Goal: Task Accomplishment & Management: Complete application form

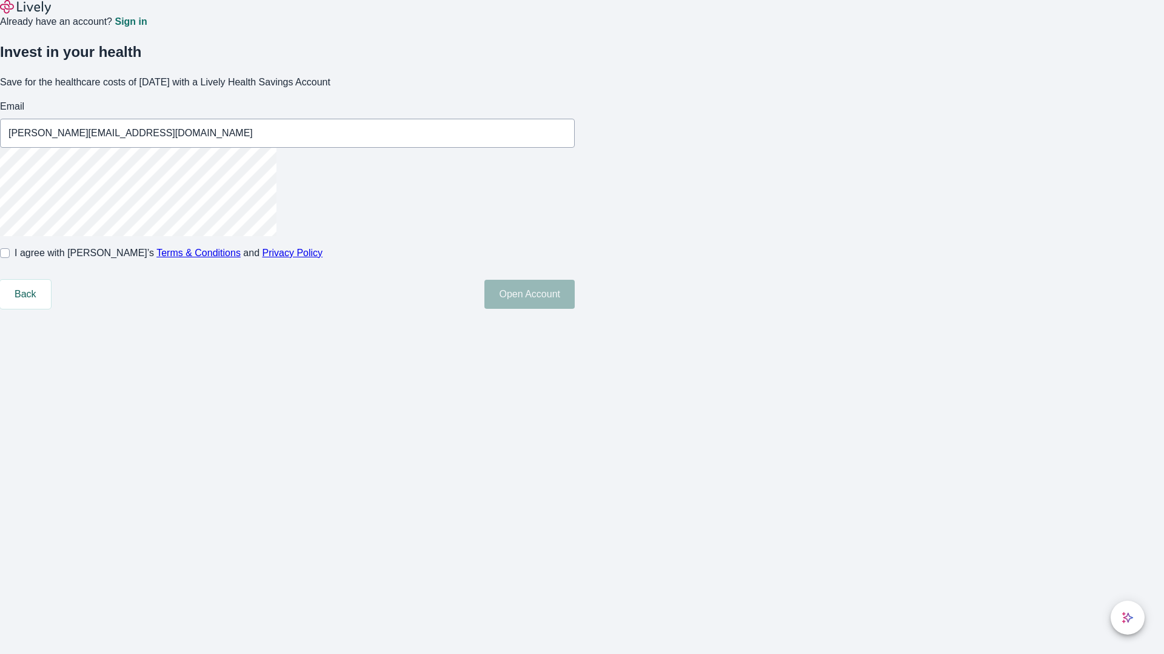
click at [10, 258] on input "I agree with Lively’s Terms & Conditions and Privacy Policy" at bounding box center [5, 253] width 10 height 10
checkbox input "true"
click at [574, 309] on button "Open Account" at bounding box center [529, 294] width 90 height 29
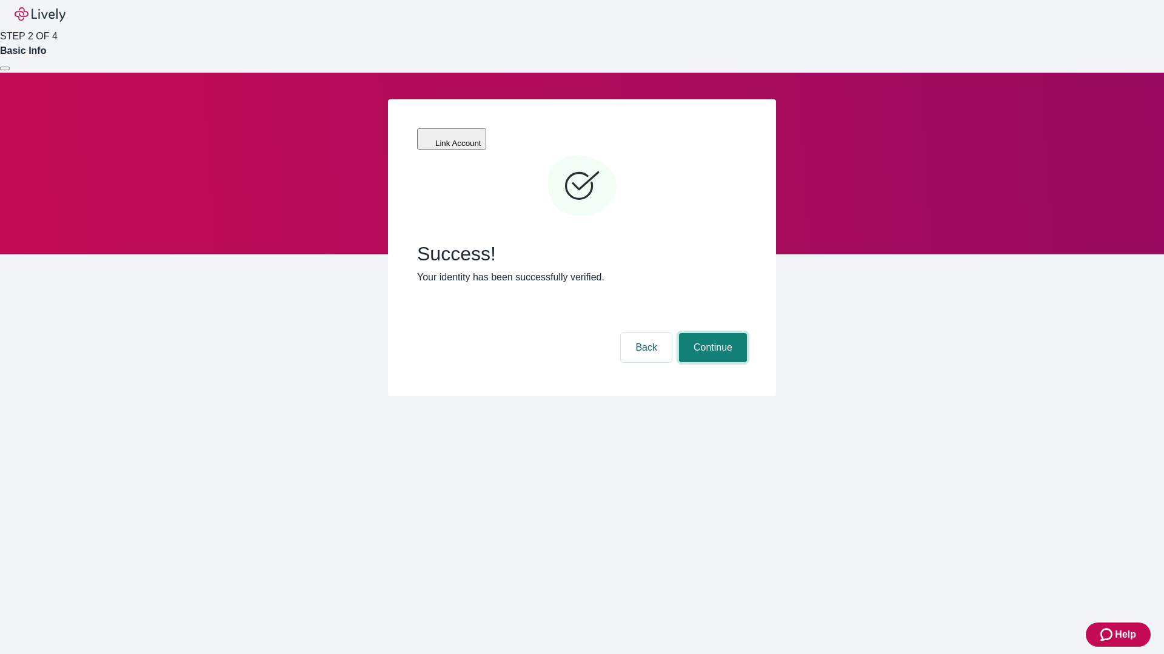
click at [711, 333] on button "Continue" at bounding box center [713, 347] width 68 height 29
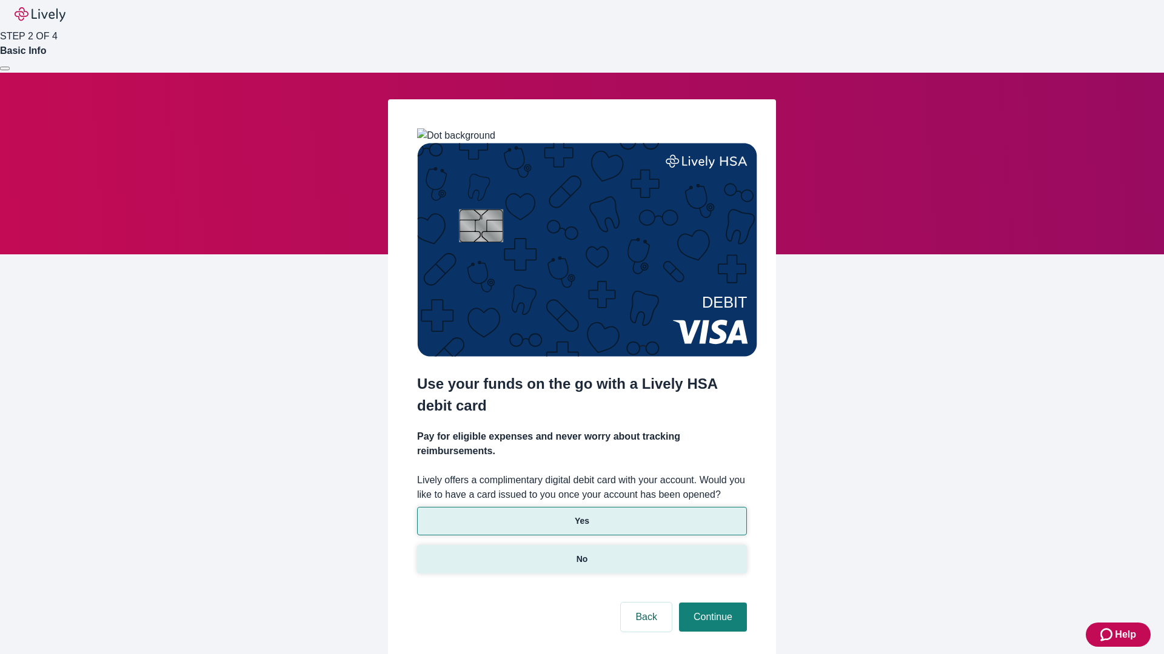
click at [581, 553] on p "No" at bounding box center [582, 559] width 12 height 13
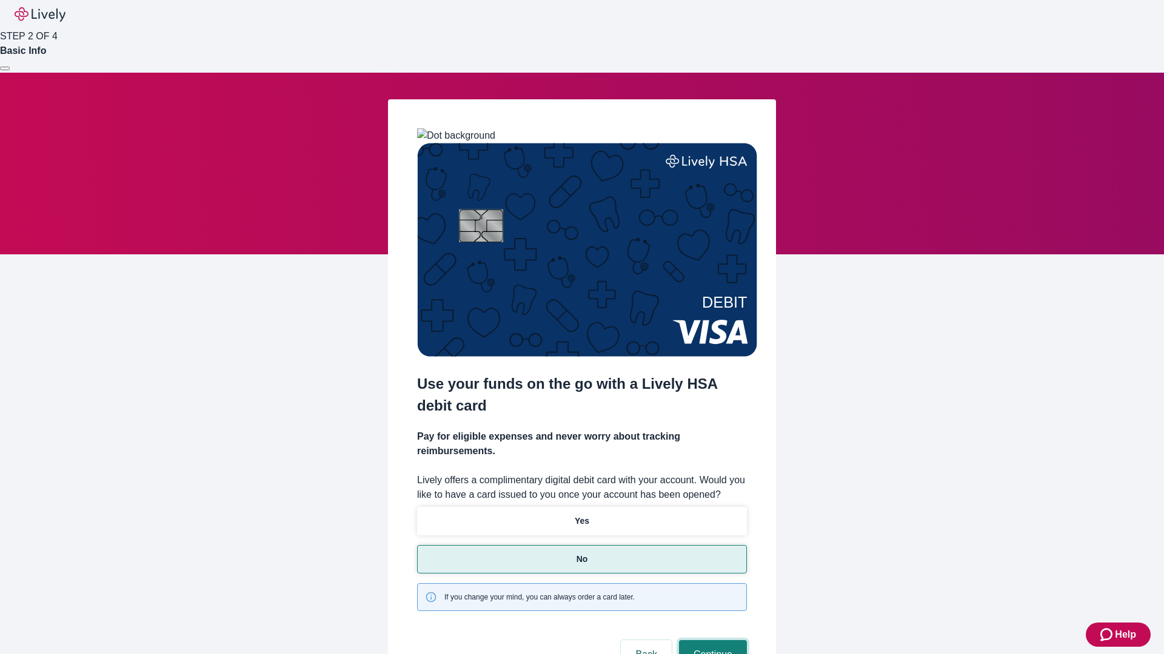
click at [711, 641] on button "Continue" at bounding box center [713, 655] width 68 height 29
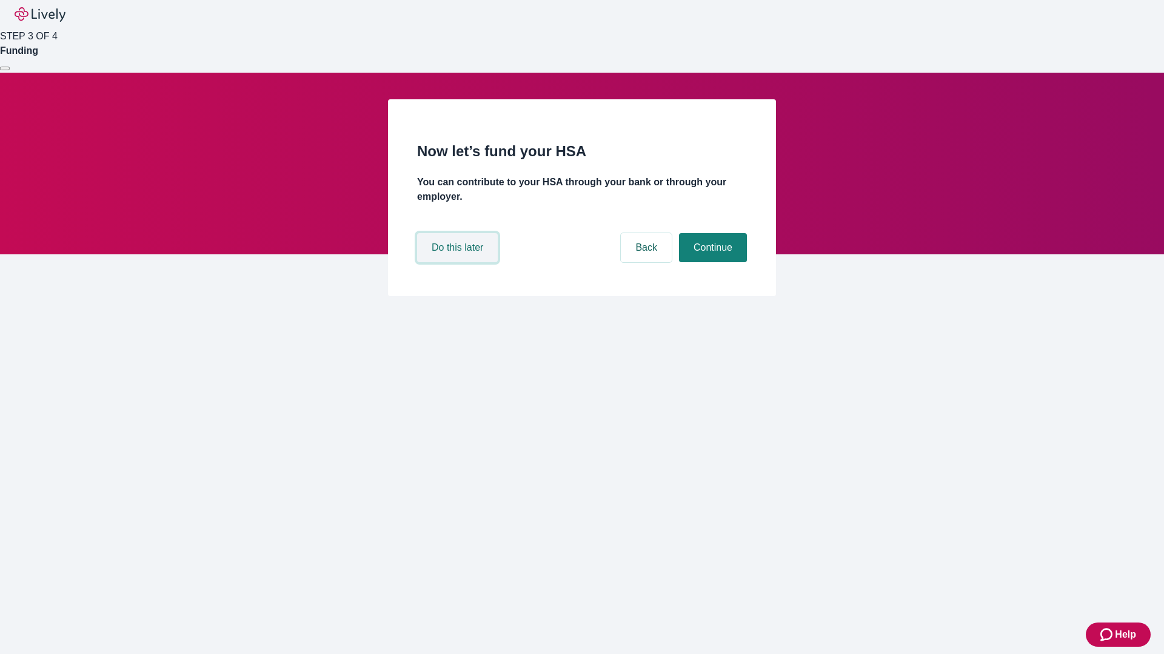
click at [459, 262] on button "Do this later" at bounding box center [457, 247] width 81 height 29
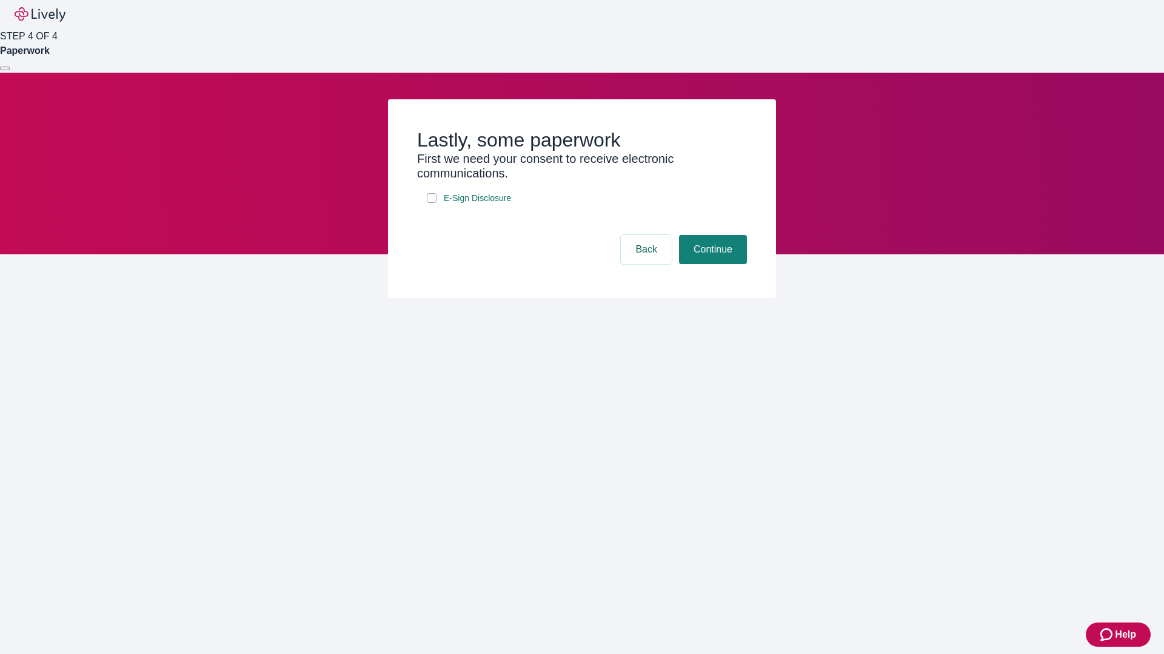
click at [431, 203] on input "E-Sign Disclosure" at bounding box center [432, 198] width 10 height 10
checkbox input "true"
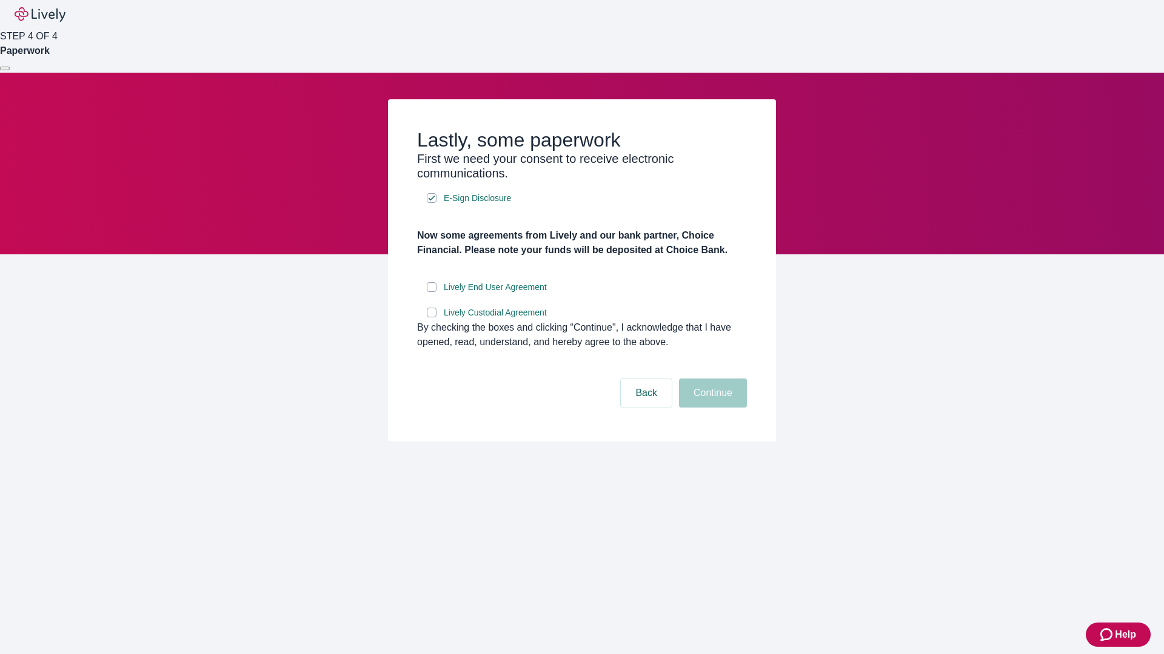
click at [431, 292] on input "Lively End User Agreement" at bounding box center [432, 287] width 10 height 10
checkbox input "true"
click at [431, 318] on input "Lively Custodial Agreement" at bounding box center [432, 313] width 10 height 10
checkbox input "true"
click at [711, 408] on button "Continue" at bounding box center [713, 393] width 68 height 29
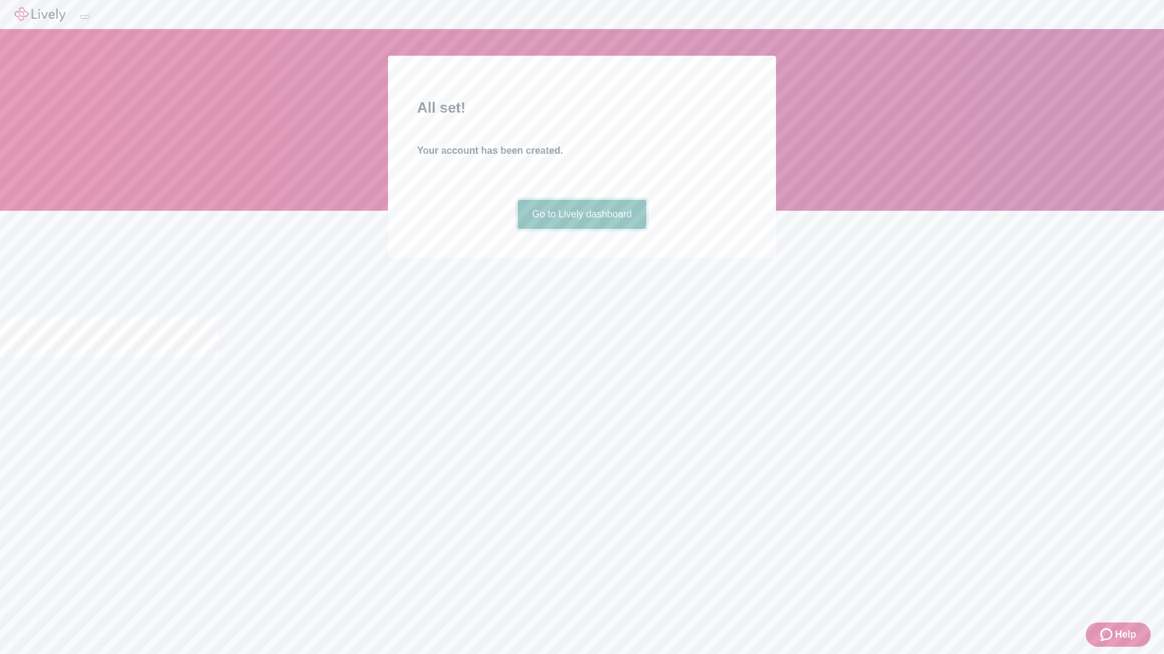
click at [581, 229] on link "Go to Lively dashboard" at bounding box center [582, 214] width 129 height 29
